Goal: Find specific page/section: Find specific page/section

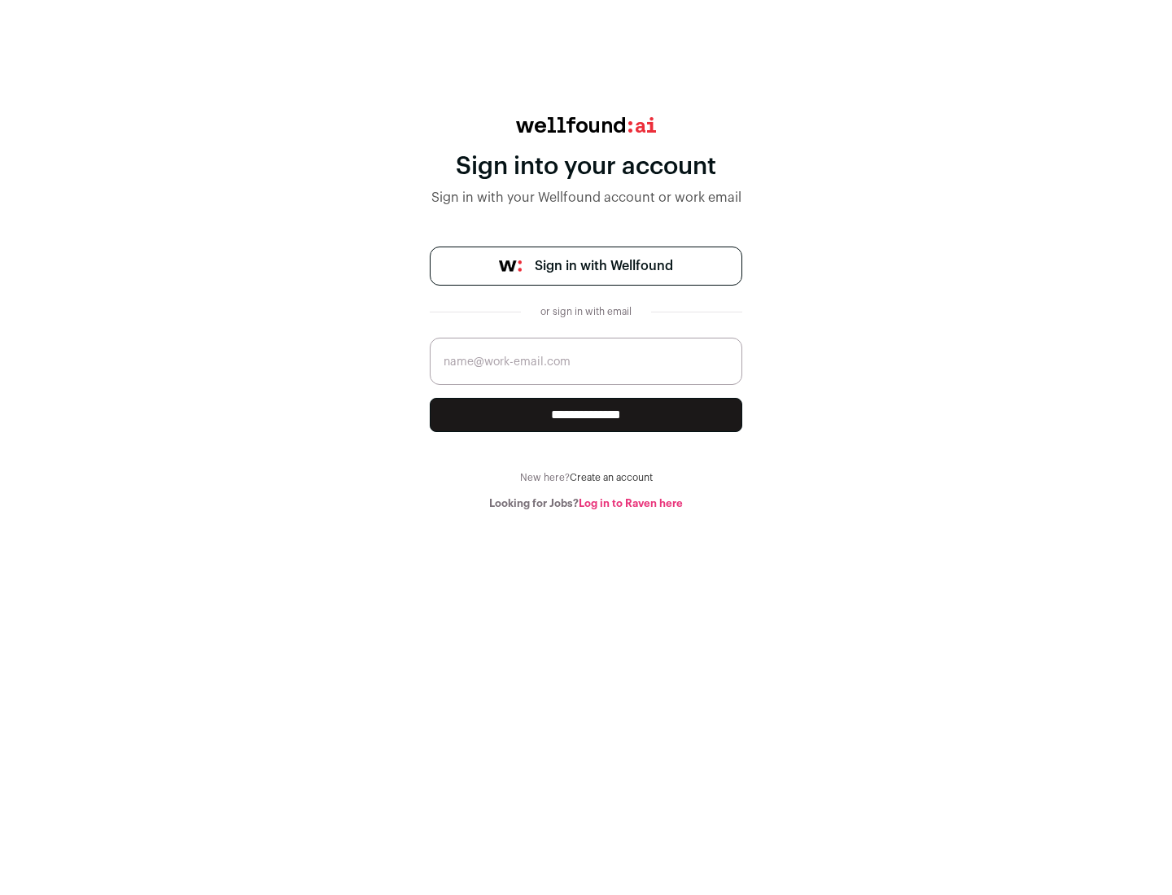
click at [603, 266] on span "Sign in with Wellfound" at bounding box center [604, 266] width 138 height 20
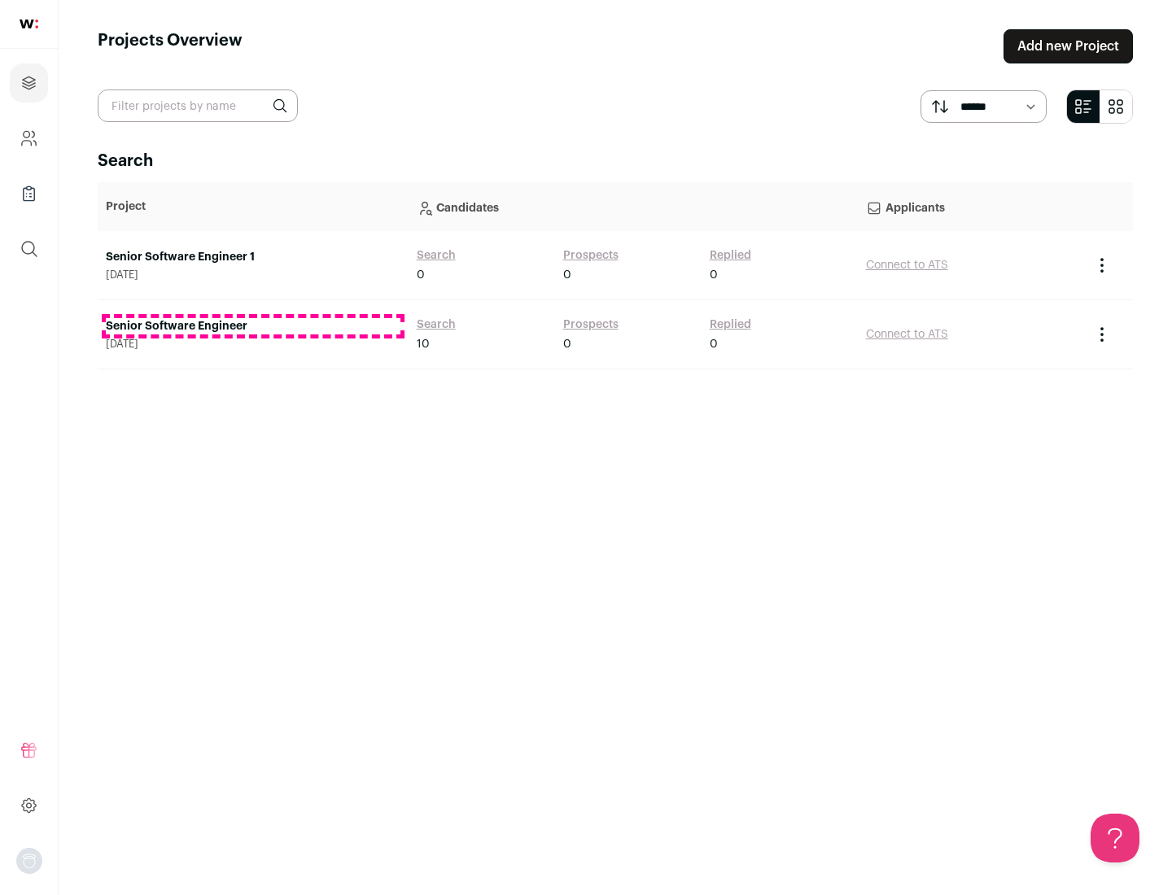
click at [252, 326] on link "Senior Software Engineer" at bounding box center [253, 326] width 295 height 16
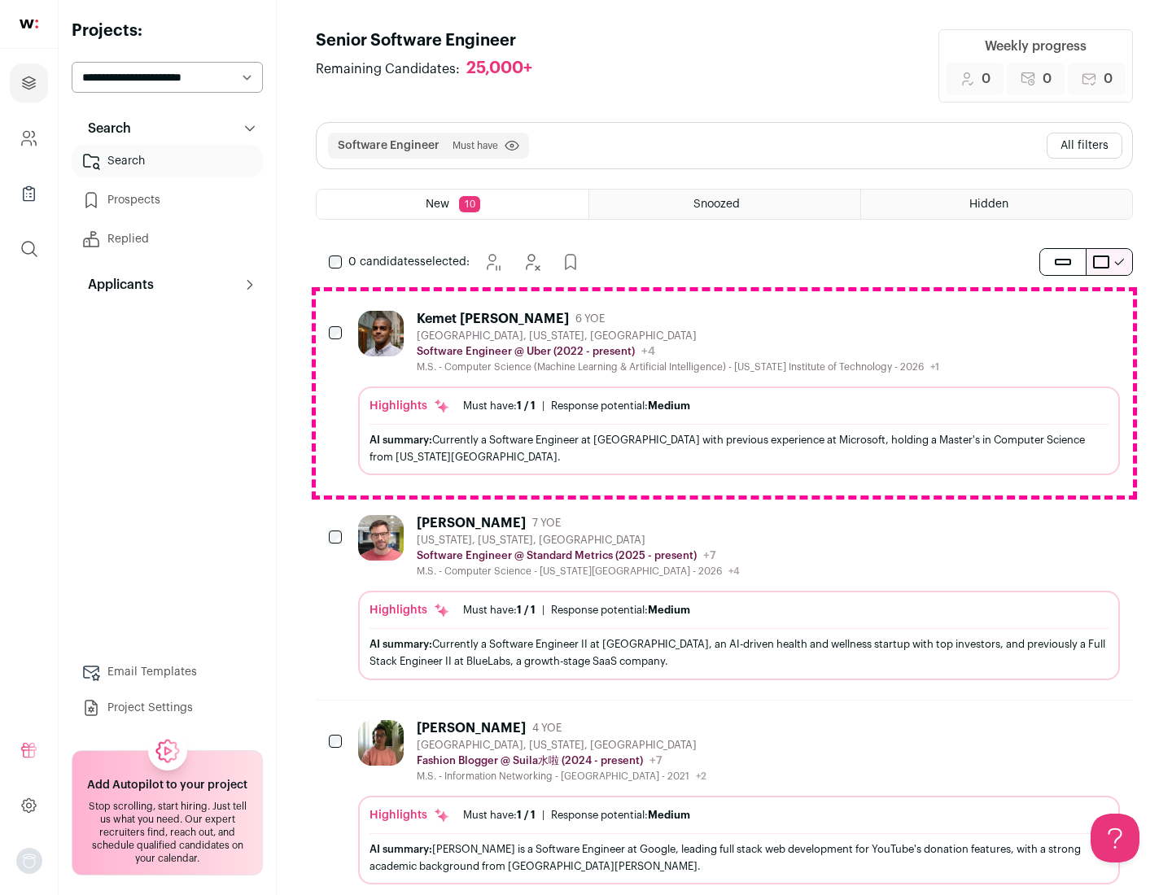
click at [724, 393] on div "Highlights Must have: 1 / 1 How many must haves have been fulfilled? | Response…" at bounding box center [739, 431] width 762 height 89
